Goal: Task Accomplishment & Management: Manage account settings

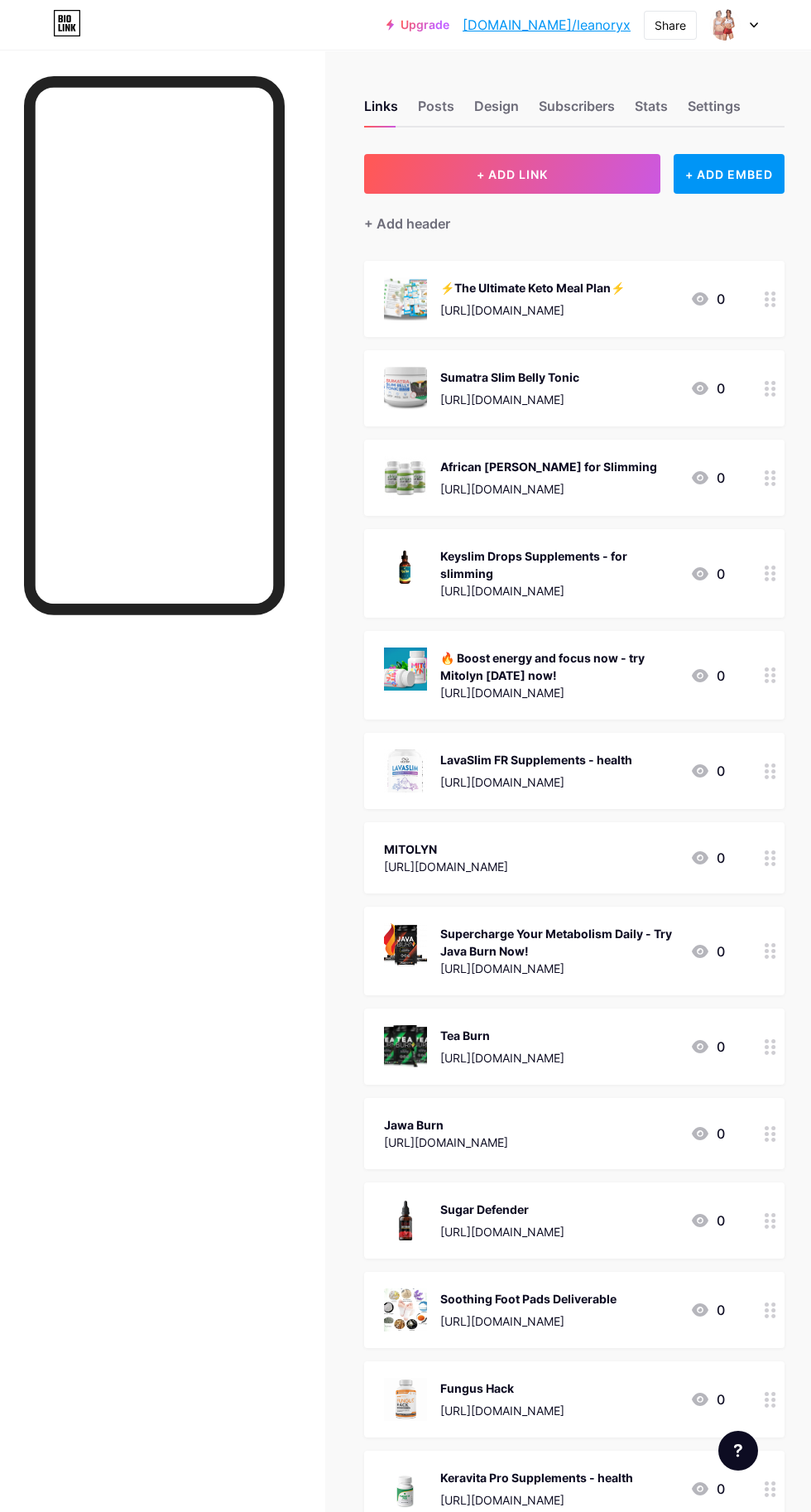
click at [643, 100] on div "Stats" at bounding box center [652, 111] width 33 height 29
click at [659, 105] on div "Stats" at bounding box center [652, 111] width 33 height 29
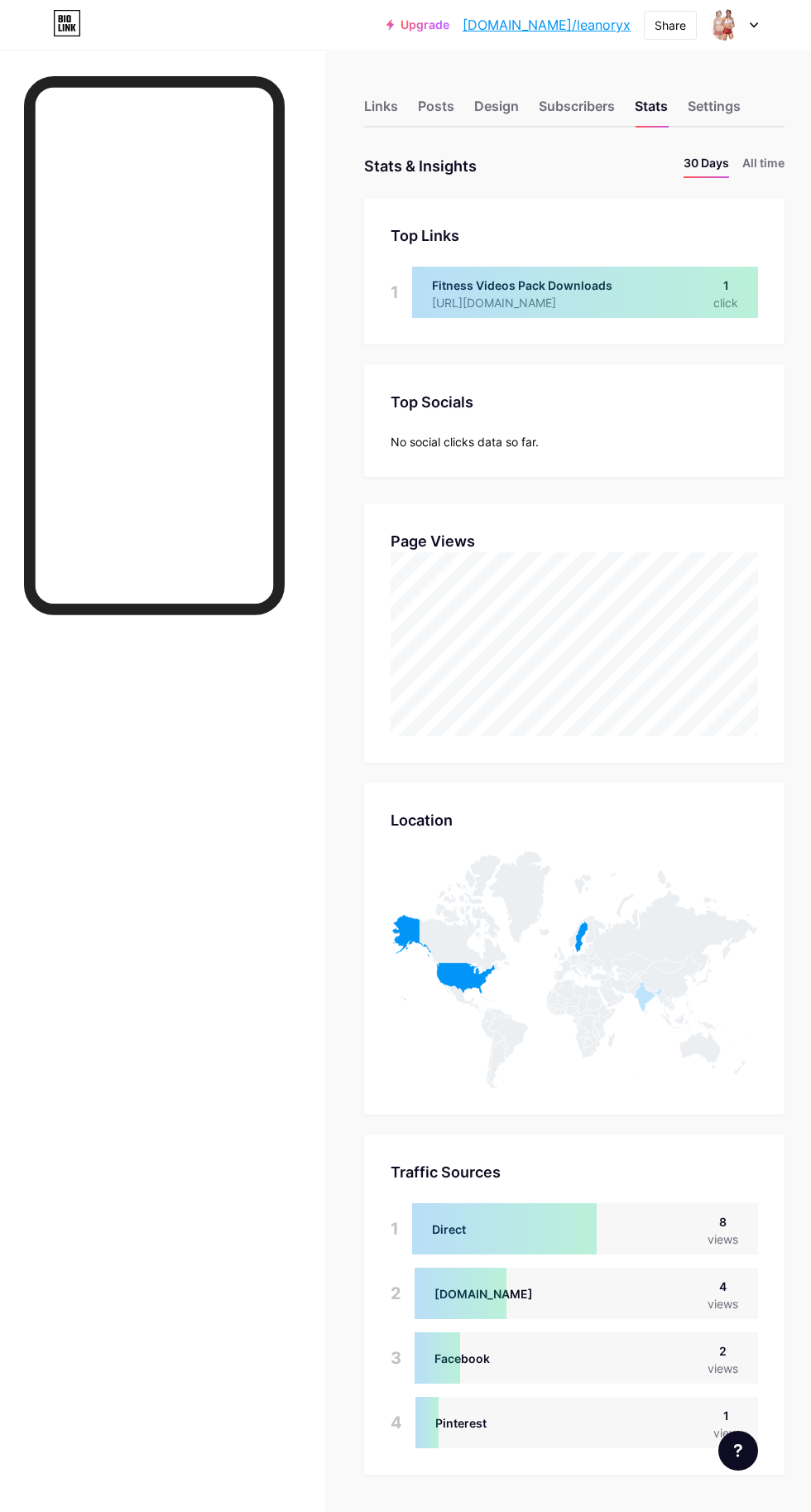
scroll to position [1512, 811]
click at [773, 162] on li "All time" at bounding box center [763, 166] width 42 height 24
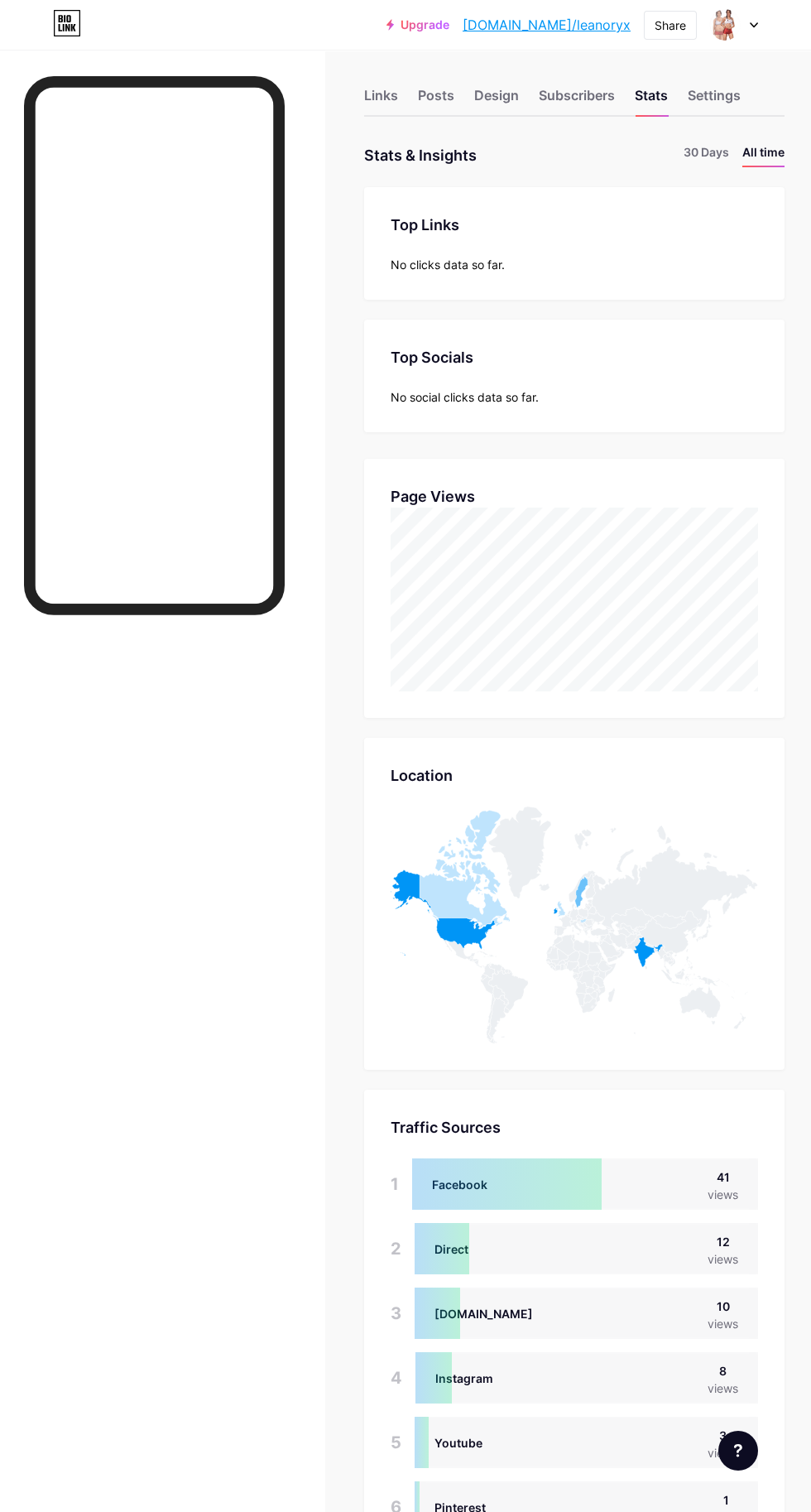
scroll to position [0, 0]
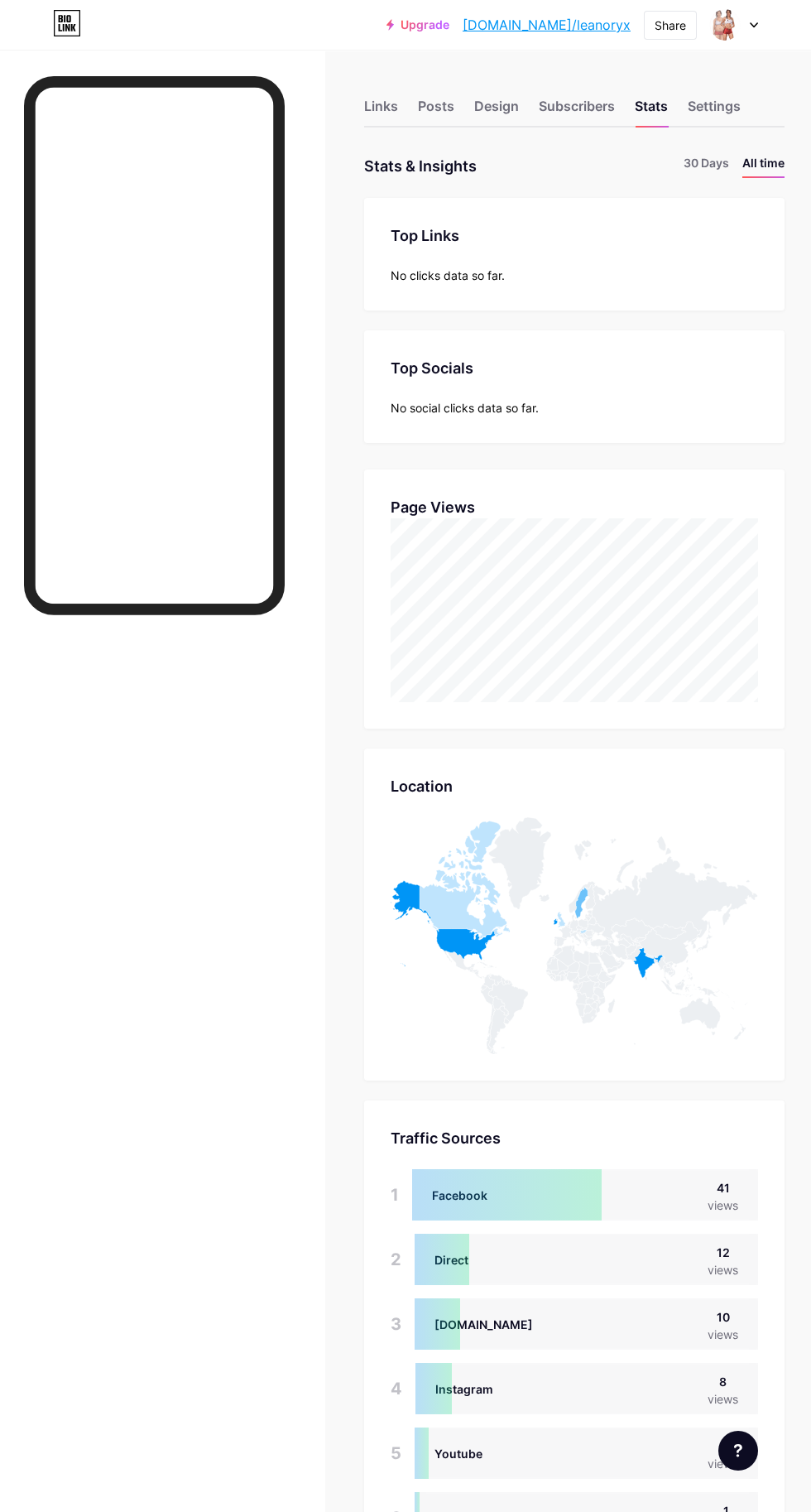
click at [383, 120] on div "Links" at bounding box center [381, 111] width 34 height 29
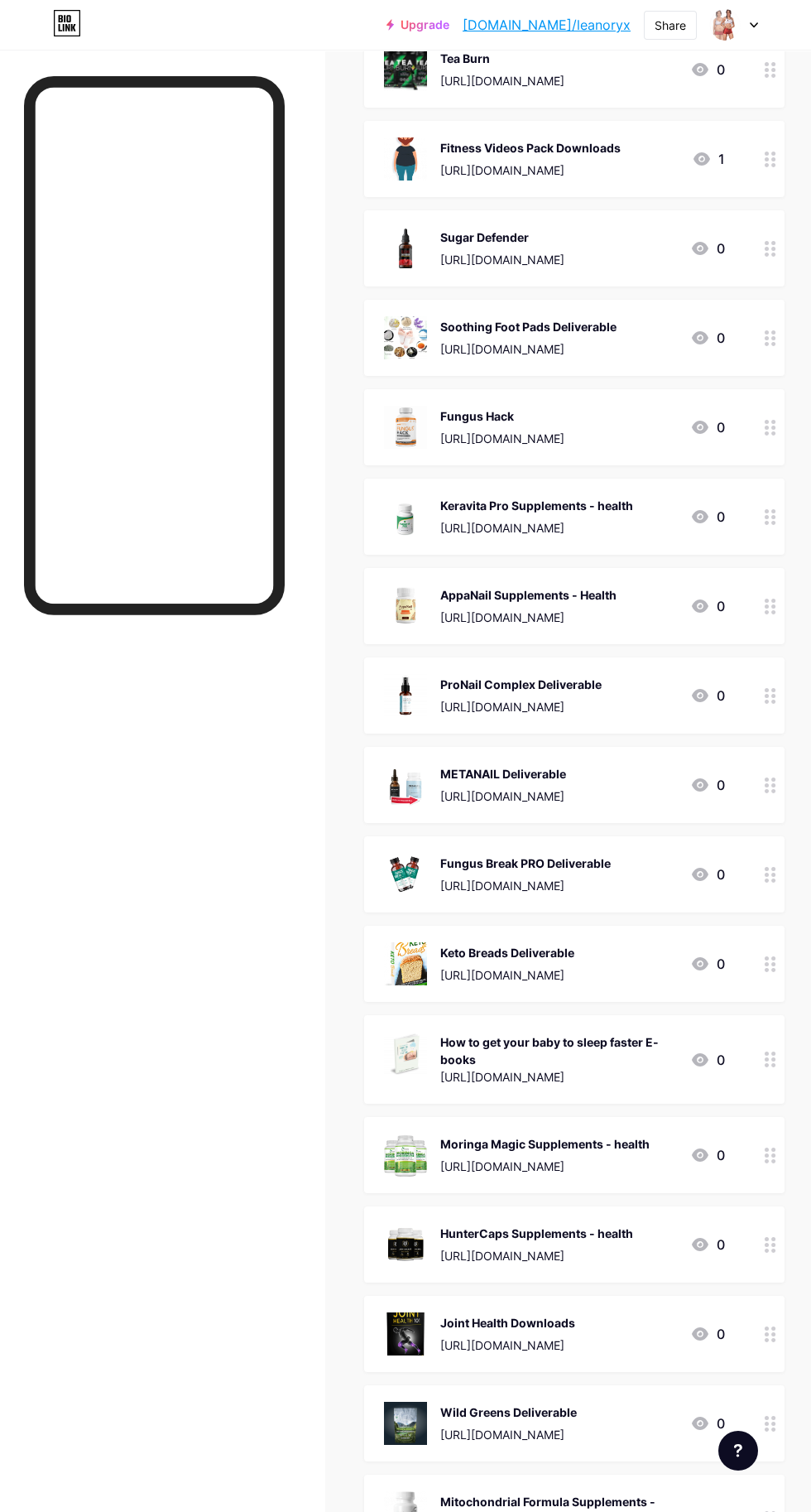
scroll to position [1072, 0]
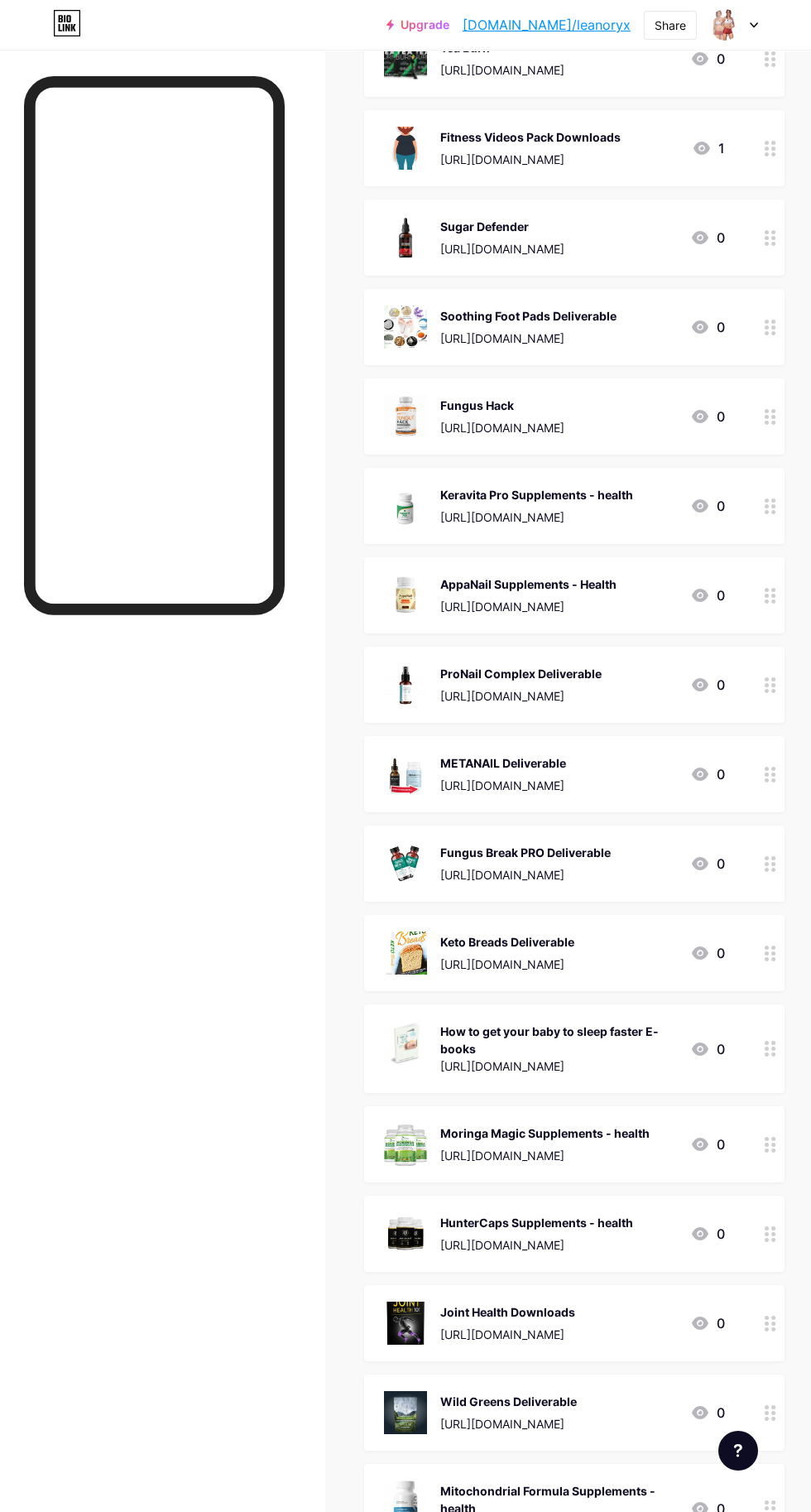
click at [773, 1048] on circle at bounding box center [773, 1049] width 4 height 4
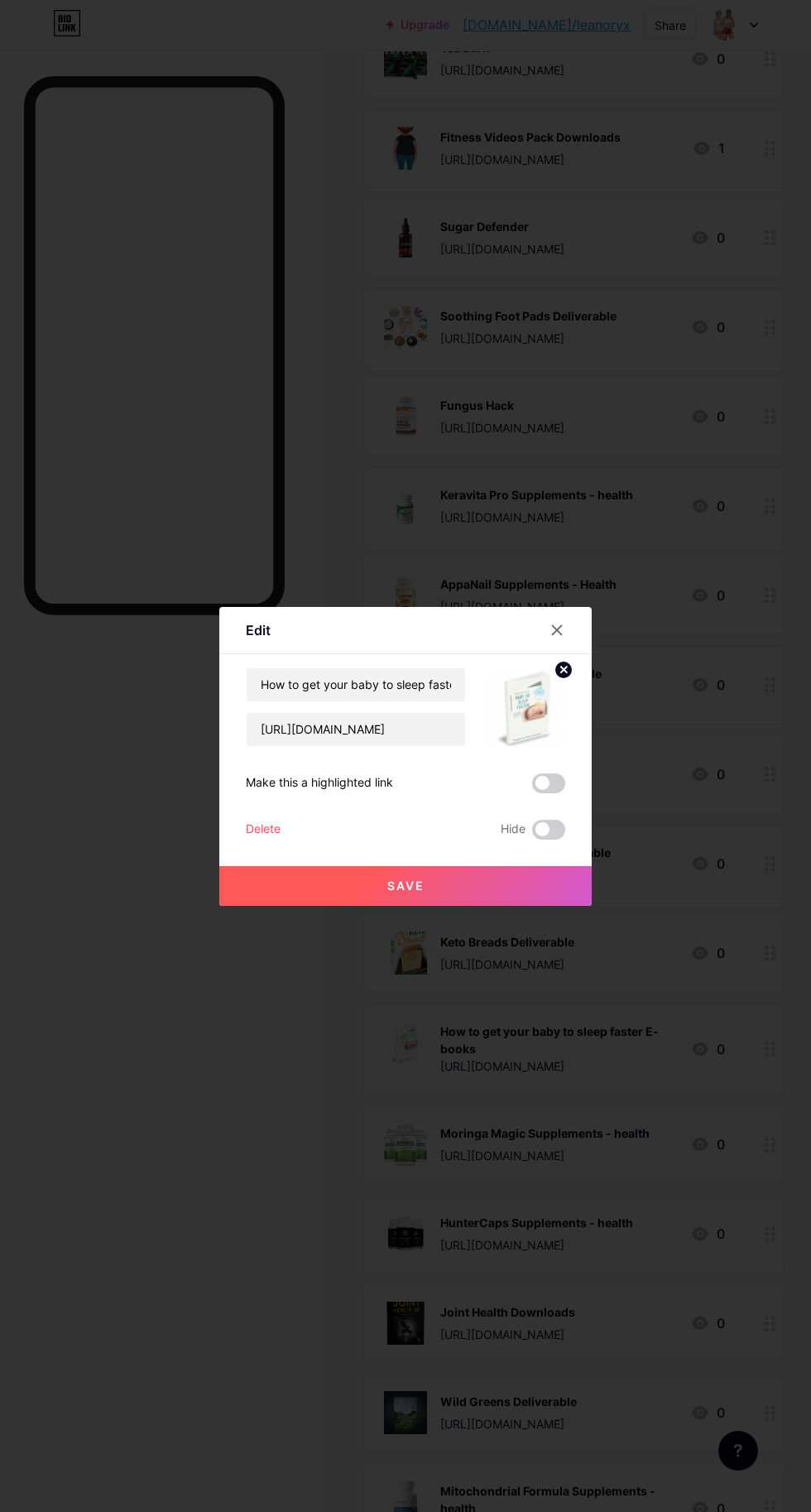
click at [271, 840] on div "Delete" at bounding box center [263, 830] width 35 height 20
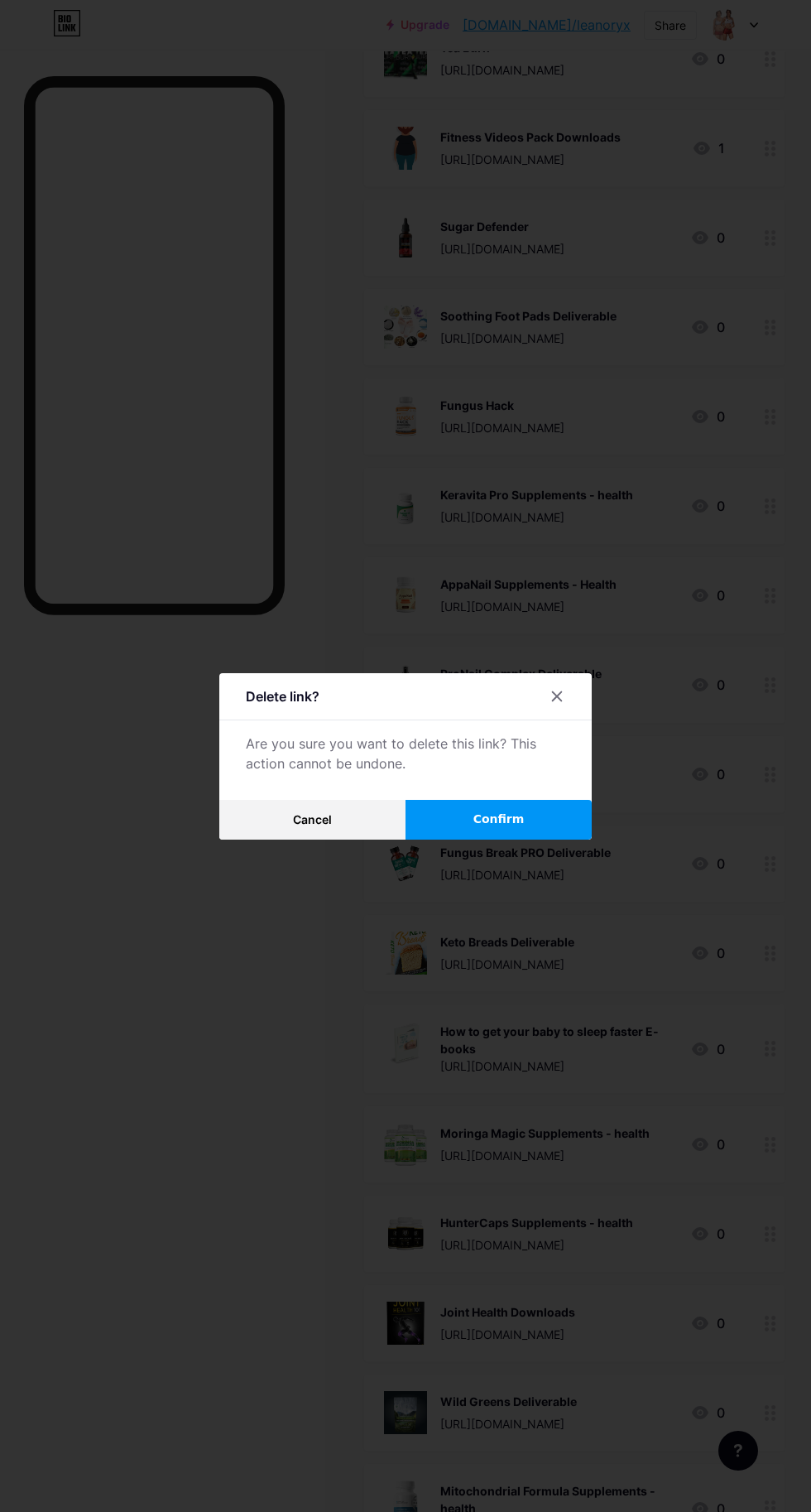
click at [494, 828] on span "Confirm" at bounding box center [499, 819] width 51 height 17
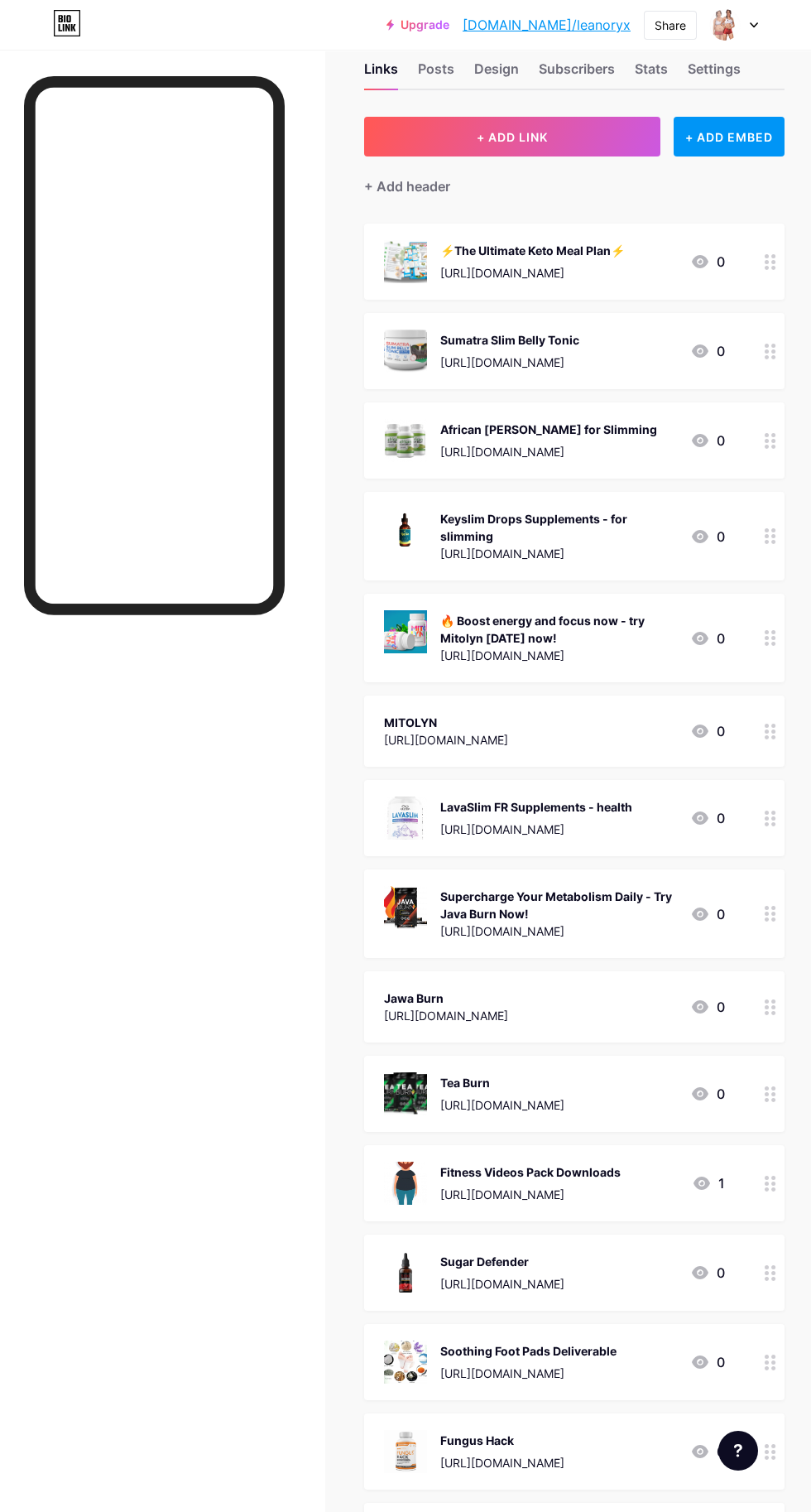
scroll to position [0, 0]
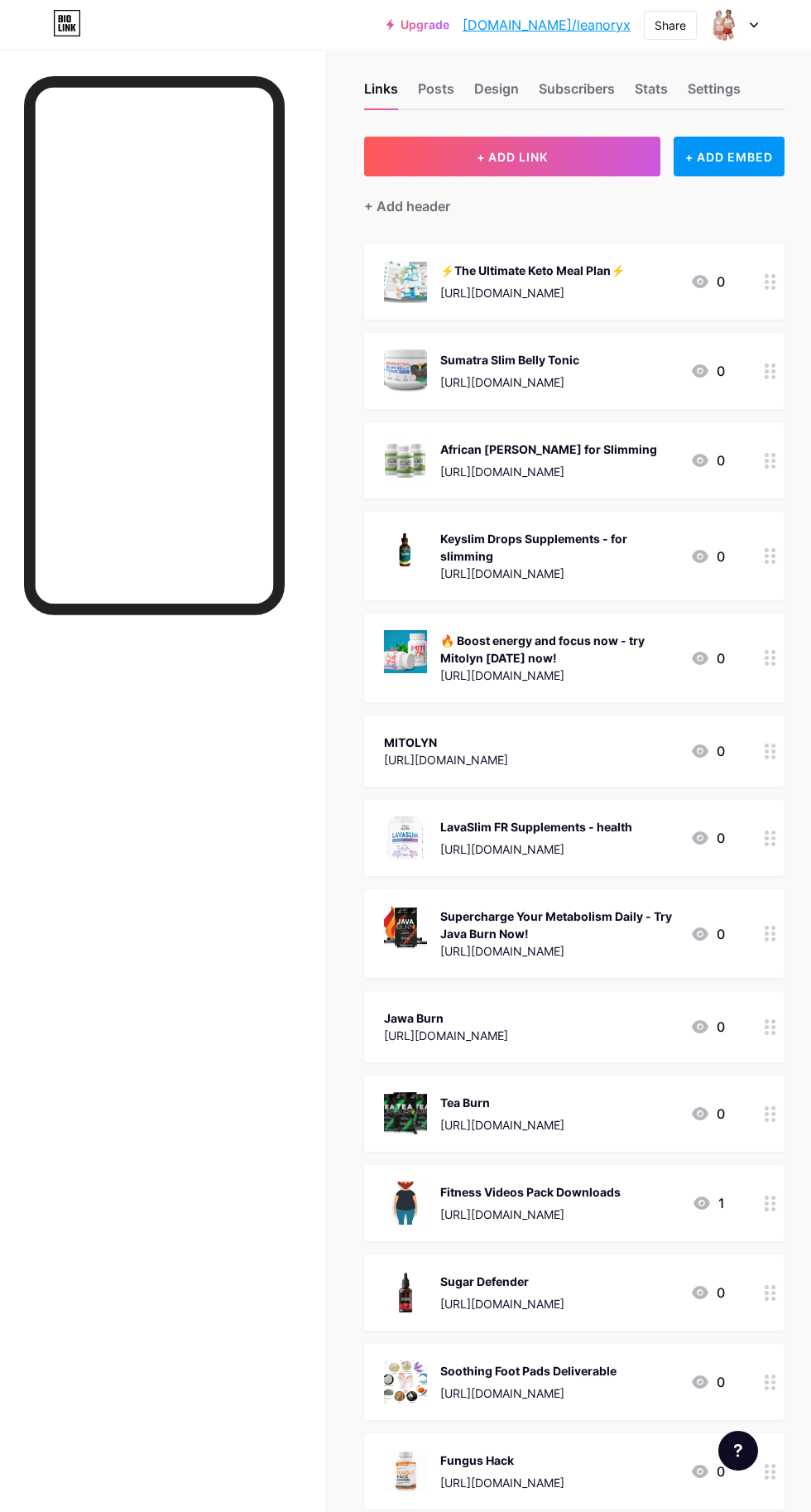
scroll to position [18, 0]
